Goal: Task Accomplishment & Management: Manage account settings

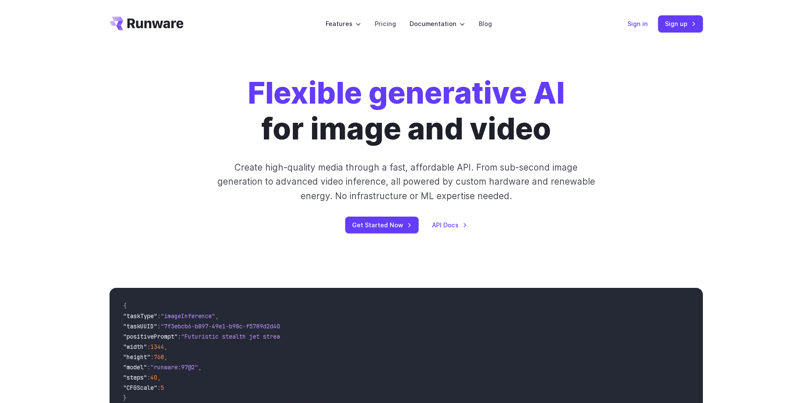
click at [638, 20] on link "Sign in" at bounding box center [638, 24] width 20 height 10
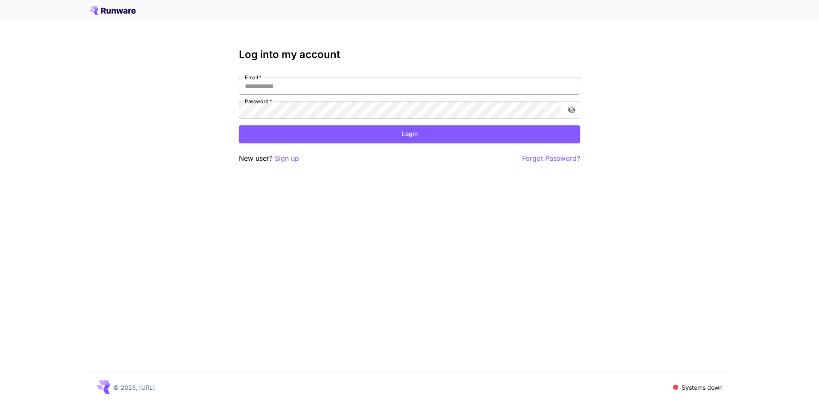
click at [252, 89] on input "Email   *" at bounding box center [409, 86] width 341 height 17
drag, startPoint x: 254, startPoint y: 91, endPoint x: 211, endPoint y: 91, distance: 42.6
click at [200, 91] on div "**********" at bounding box center [409, 201] width 819 height 403
type input "**********"
click at [346, 135] on button "Login" at bounding box center [409, 133] width 341 height 17
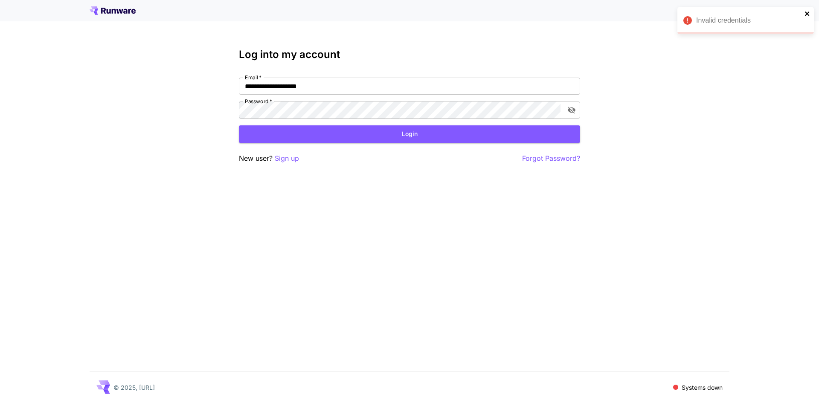
click at [806, 16] on icon "close" at bounding box center [807, 13] width 6 height 7
click at [285, 161] on p "Sign up" at bounding box center [287, 158] width 24 height 11
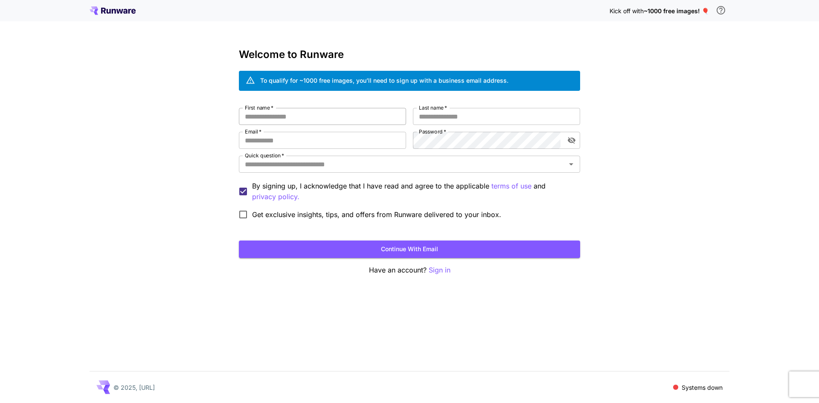
click at [320, 118] on input "First name   *" at bounding box center [322, 116] width 167 height 17
type input "*****"
click at [479, 113] on input "Last name   *" at bounding box center [496, 116] width 167 height 17
type input "*********"
drag, startPoint x: 308, startPoint y: 141, endPoint x: 316, endPoint y: 141, distance: 7.2
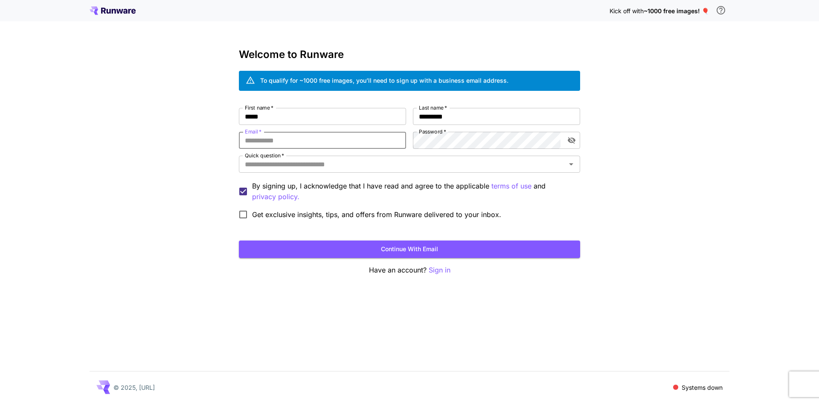
click at [308, 141] on input "Email   *" at bounding box center [322, 140] width 167 height 17
type input "**********"
click at [572, 138] on icon "toggle password visibility" at bounding box center [572, 140] width 8 height 7
click at [572, 138] on icon "toggle password visibility" at bounding box center [572, 141] width 8 height 6
click at [308, 166] on input "Quick question   *" at bounding box center [402, 164] width 322 height 12
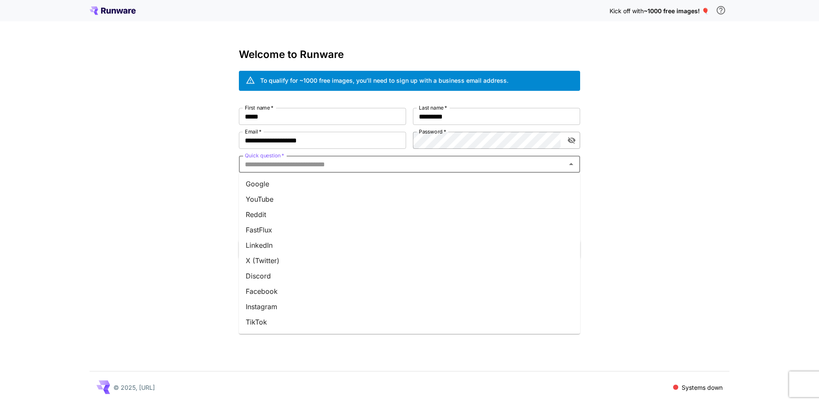
click at [297, 202] on li "YouTube" at bounding box center [409, 198] width 341 height 15
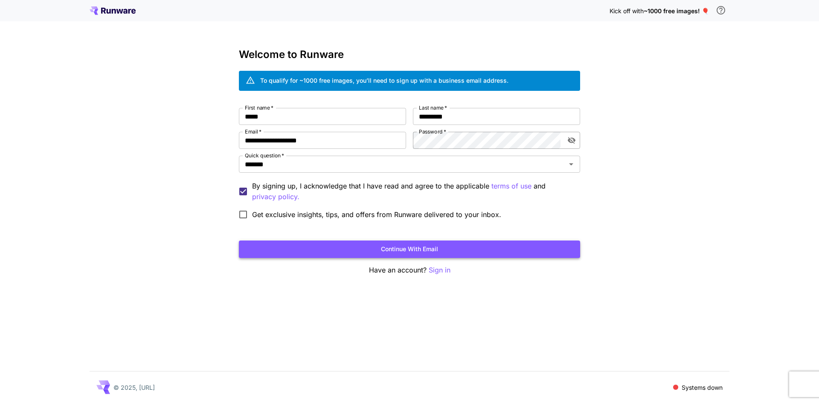
click at [425, 247] on button "Continue with email" at bounding box center [409, 248] width 341 height 17
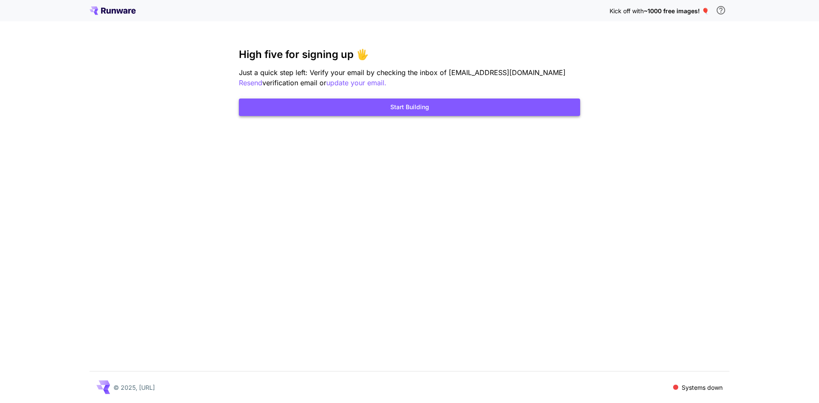
click at [427, 114] on button "Start Building" at bounding box center [409, 106] width 341 height 17
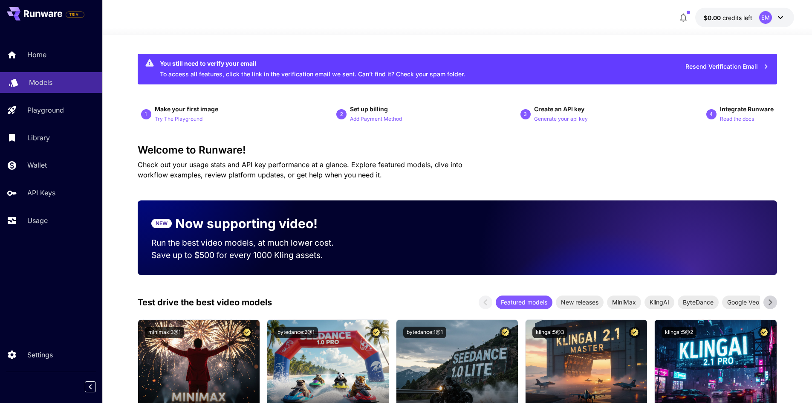
click at [55, 78] on div "Models" at bounding box center [62, 82] width 67 height 10
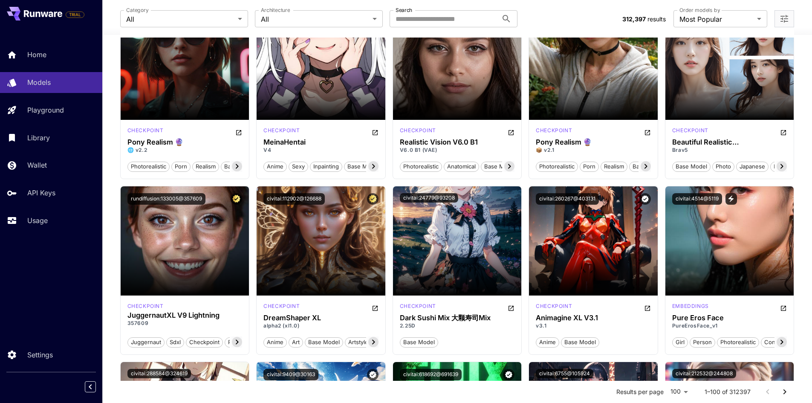
scroll to position [2109, 0]
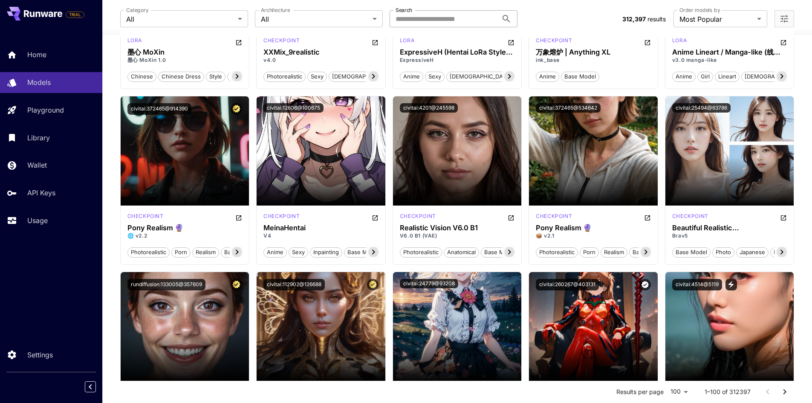
click at [409, 16] on input "Search" at bounding box center [444, 18] width 108 height 17
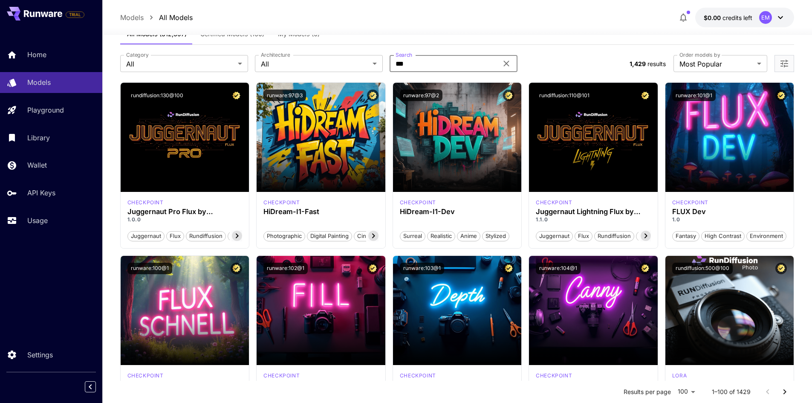
scroll to position [0, 0]
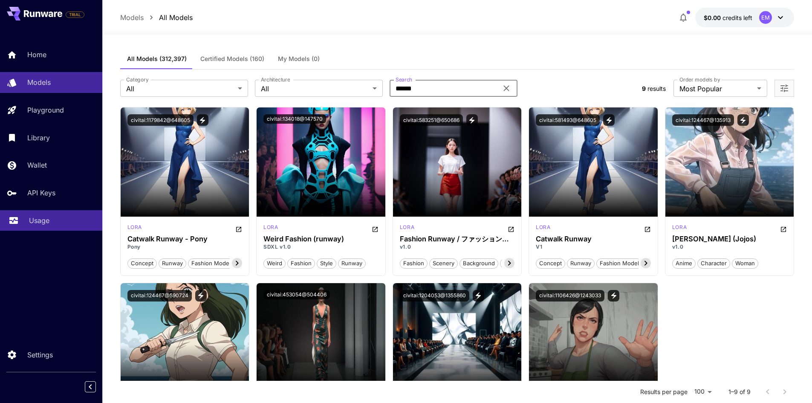
type input "******"
click at [42, 223] on p "Usage" at bounding box center [39, 220] width 20 height 10
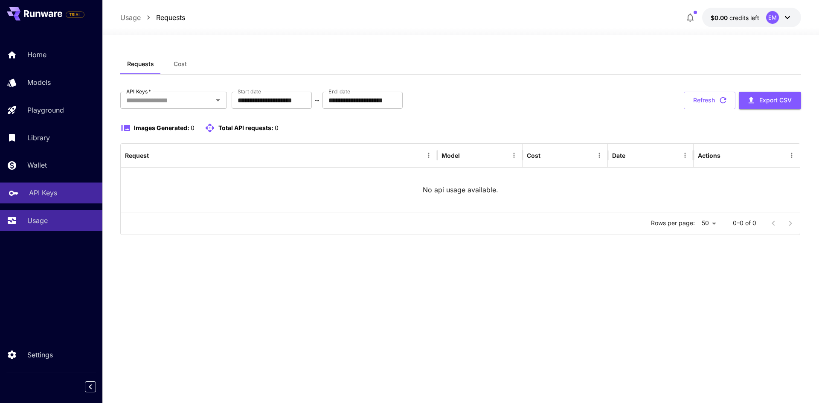
click at [42, 188] on p "API Keys" at bounding box center [43, 193] width 28 height 10
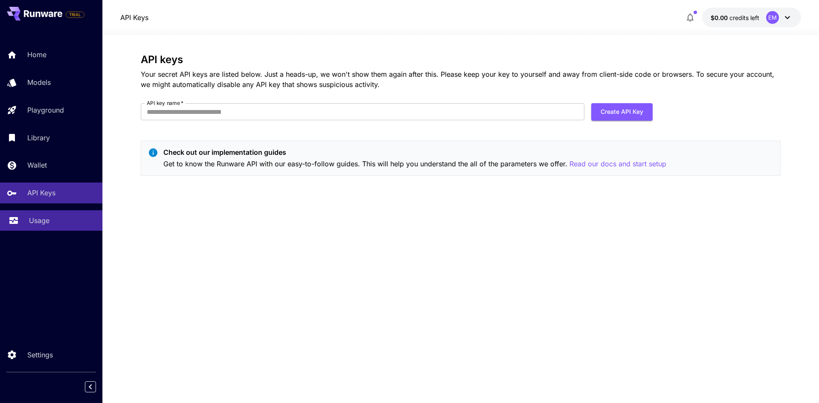
click at [45, 222] on p "Usage" at bounding box center [39, 220] width 20 height 10
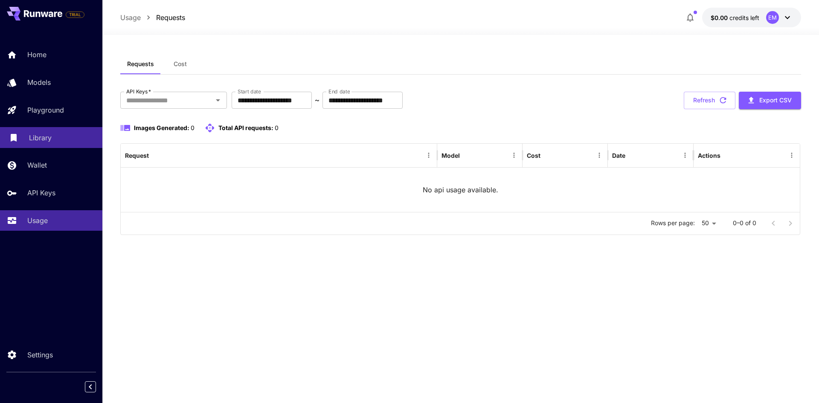
click at [48, 133] on p "Library" at bounding box center [40, 138] width 23 height 10
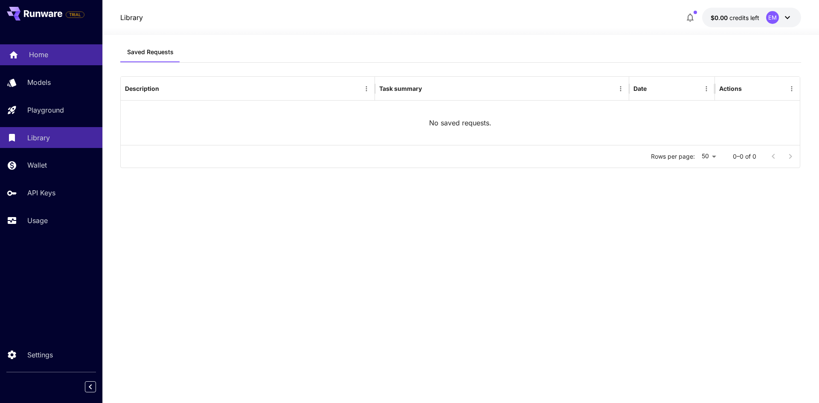
click at [41, 51] on p "Home" at bounding box center [38, 54] width 19 height 10
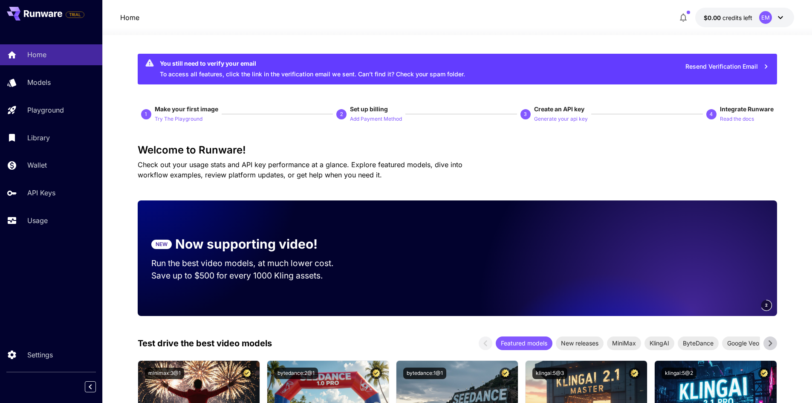
click at [768, 17] on div "EM" at bounding box center [765, 17] width 13 height 13
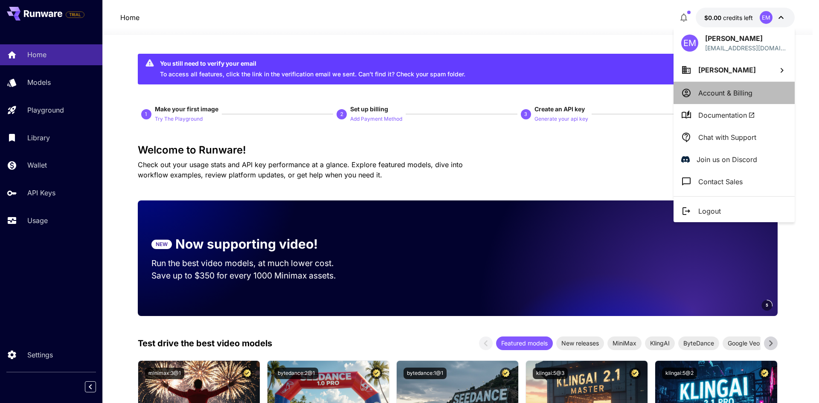
click at [733, 88] on p "Account & Billing" at bounding box center [725, 93] width 54 height 10
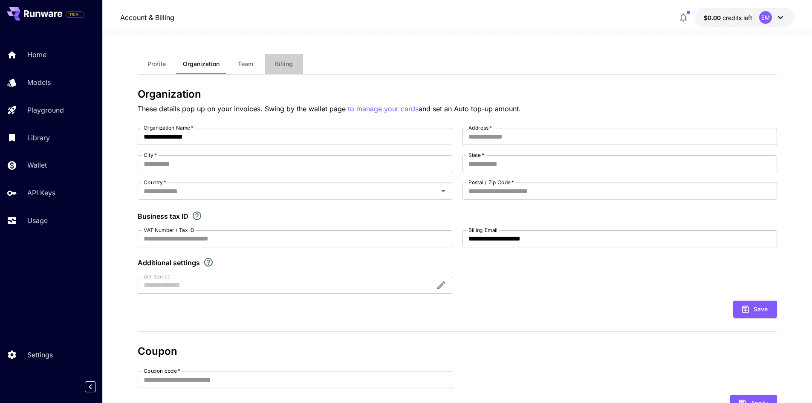
click at [284, 65] on span "Billing" at bounding box center [284, 64] width 18 height 8
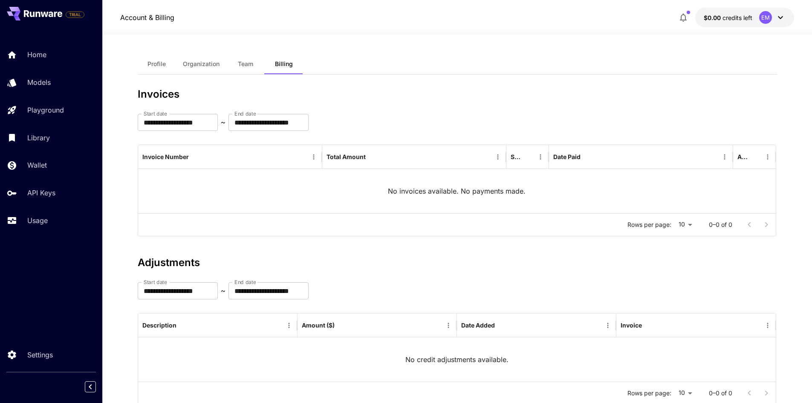
click at [271, 11] on div "Account & Billing $0.00 credits left EM" at bounding box center [457, 18] width 675 height 20
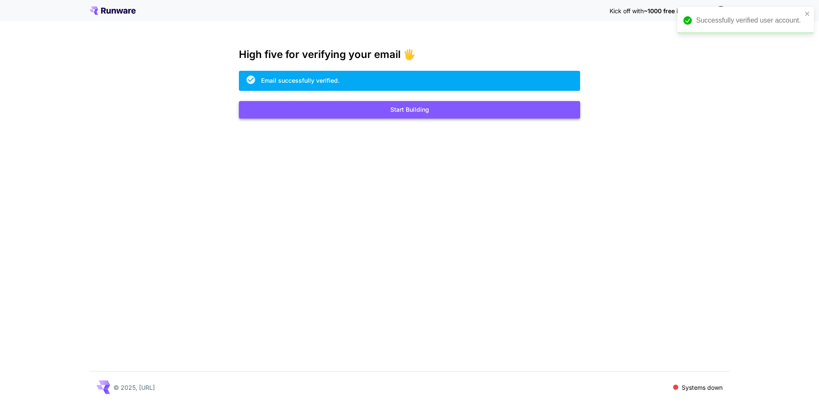
click at [366, 105] on button "Start Building" at bounding box center [409, 109] width 341 height 17
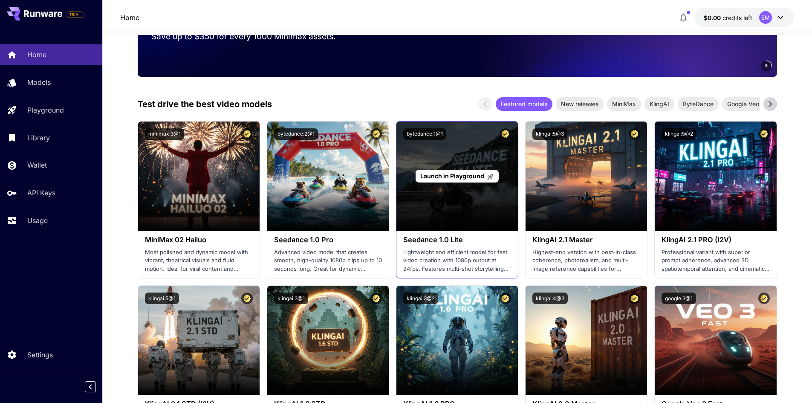
scroll to position [341, 0]
